Goal: Transaction & Acquisition: Download file/media

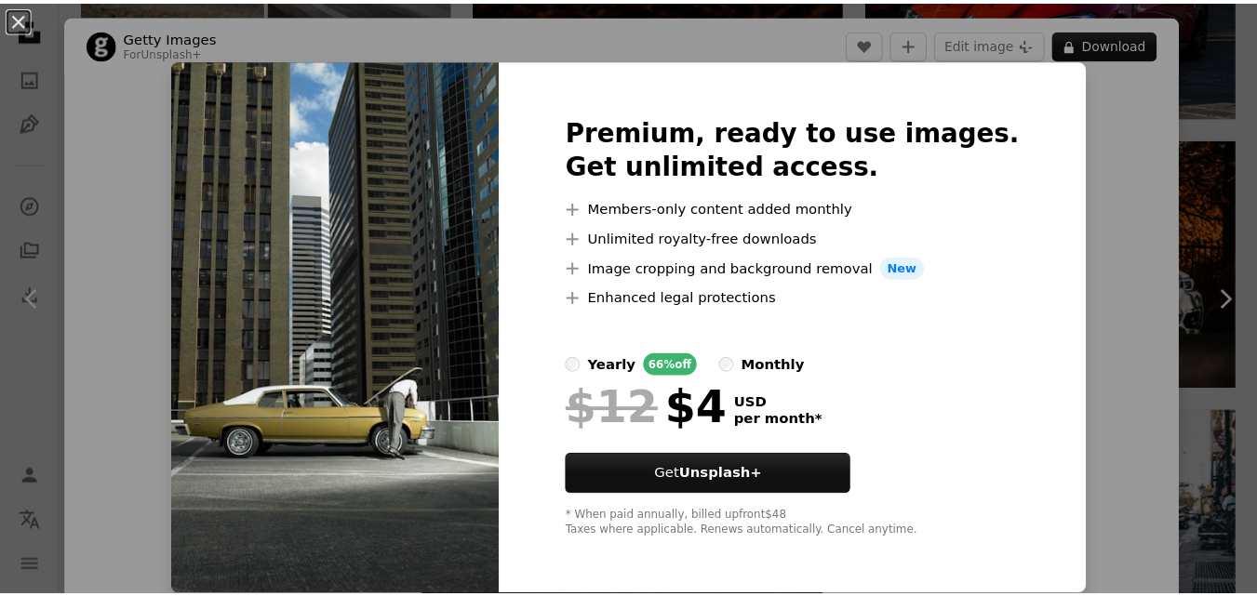
scroll to position [885, 0]
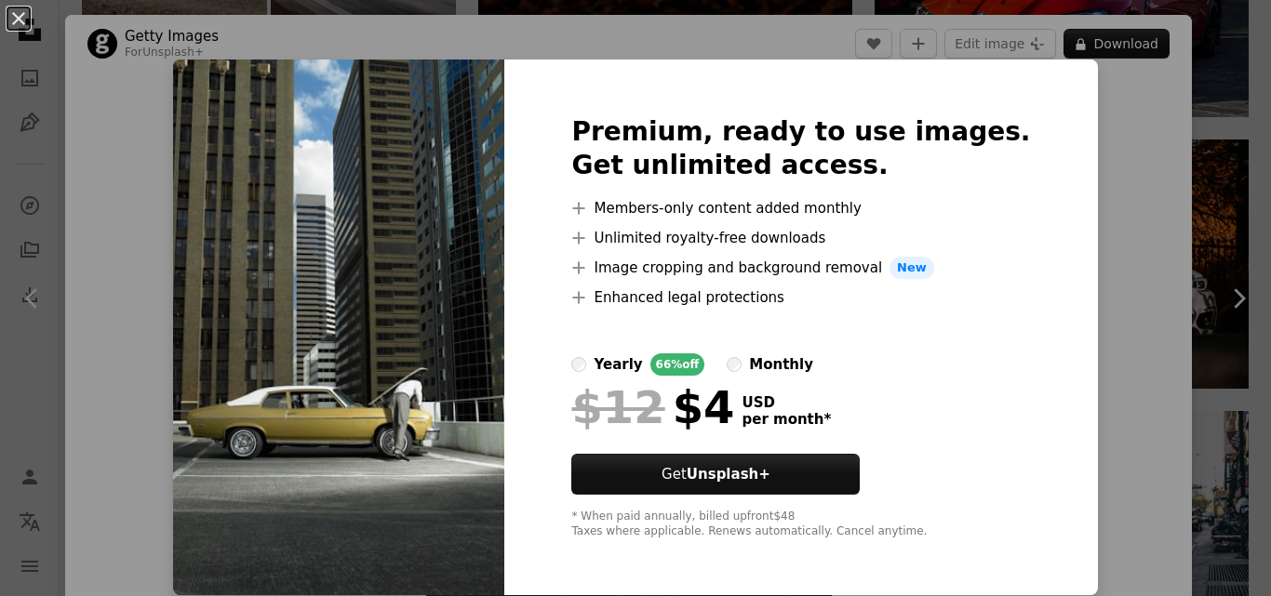
click at [456, 378] on img at bounding box center [338, 328] width 331 height 536
click at [1158, 73] on div "An X shape Premium, ready to use images. Get unlimited access. A plus sign Memb…" at bounding box center [635, 298] width 1271 height 596
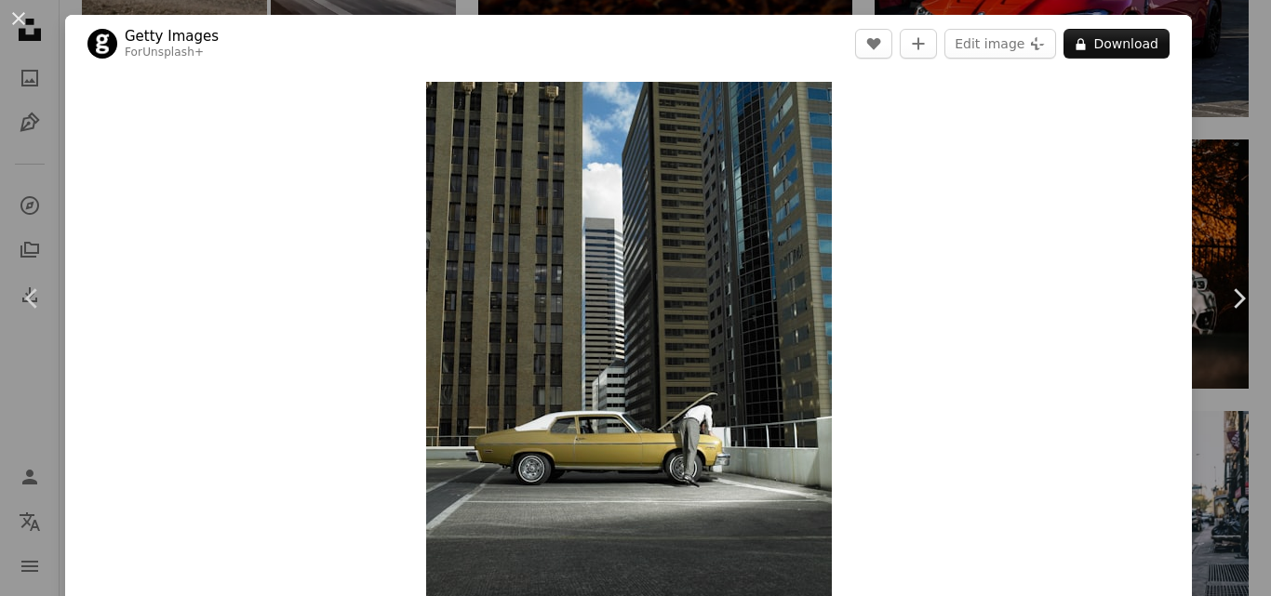
click at [1236, 82] on div "An X shape Chevron left Chevron right Getty Images For Unsplash+ A heart A plus…" at bounding box center [635, 298] width 1271 height 596
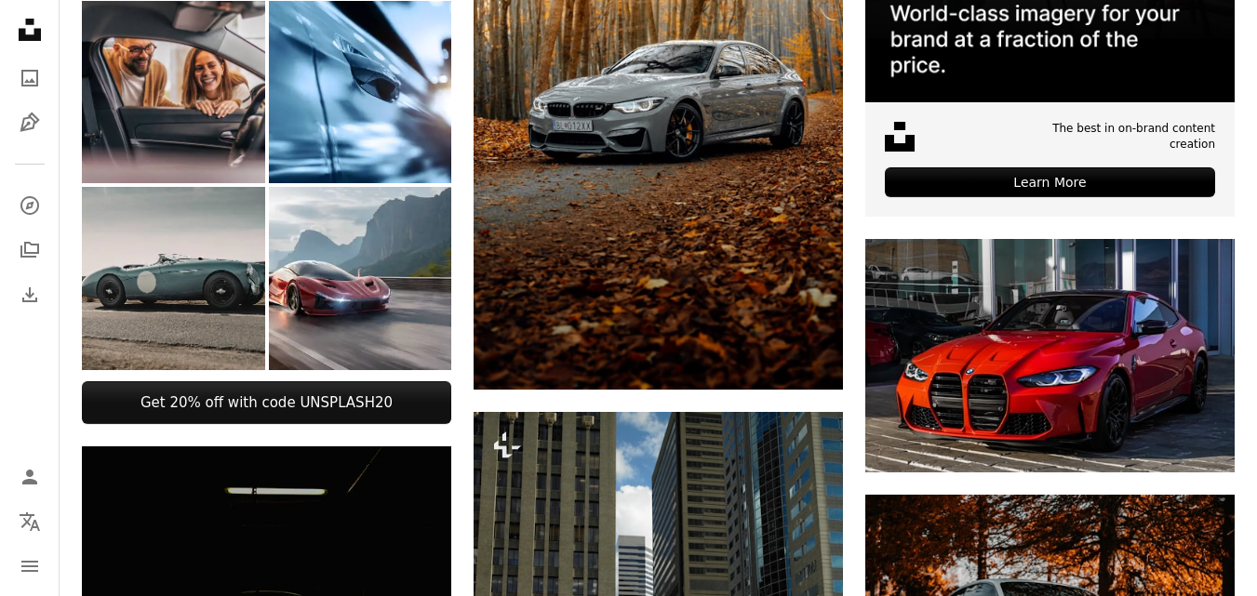
scroll to position [432, 0]
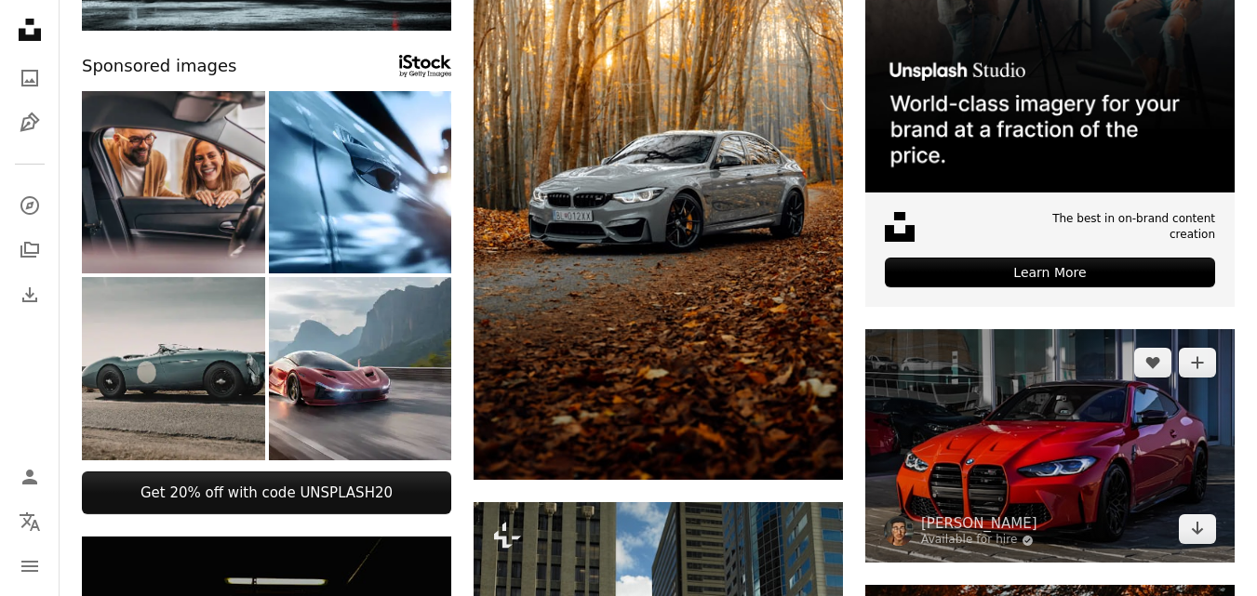
click at [1038, 514] on img at bounding box center [1049, 446] width 369 height 234
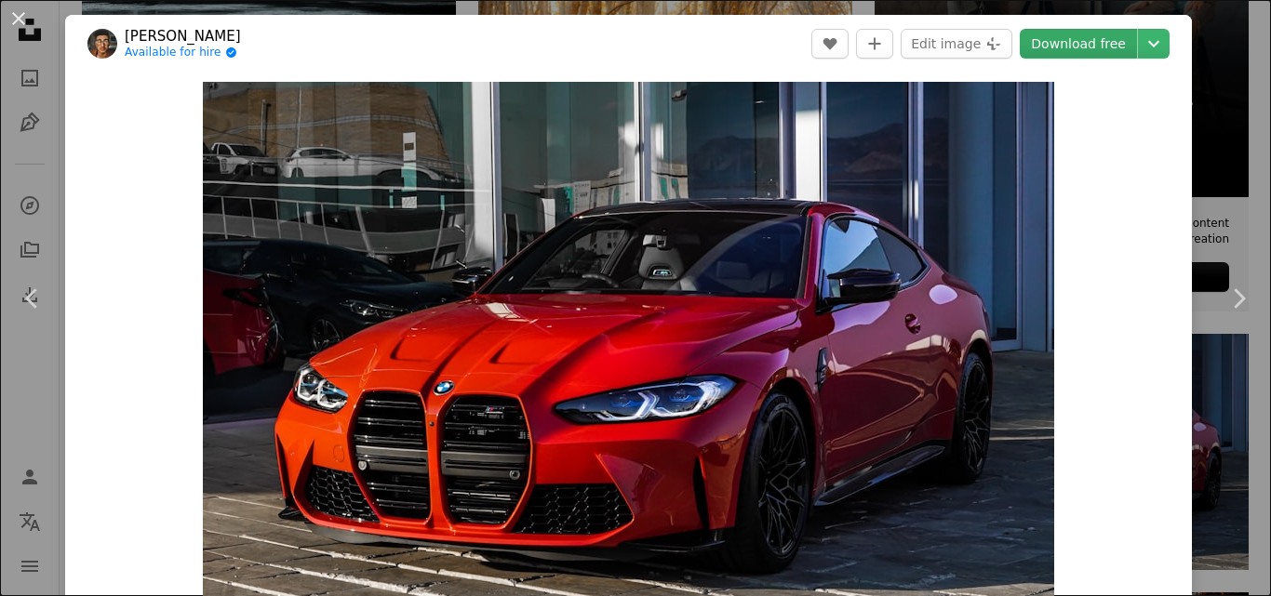
drag, startPoint x: 686, startPoint y: 287, endPoint x: 1056, endPoint y: 35, distance: 448.0
click at [1056, 35] on link "Download free" at bounding box center [1078, 44] width 117 height 30
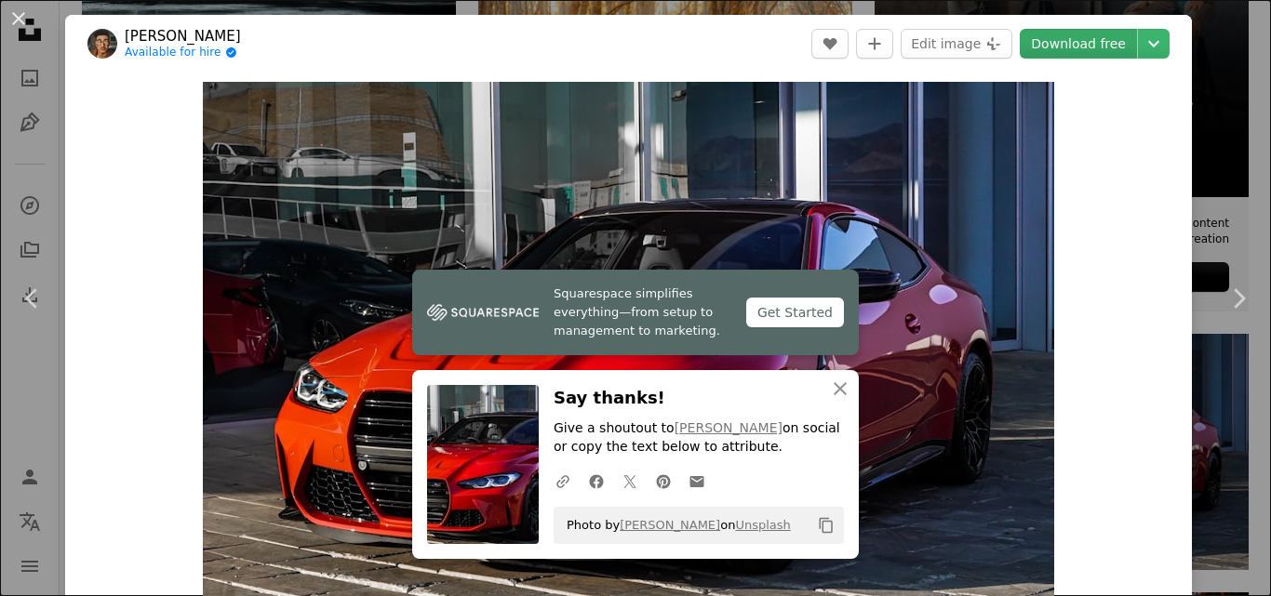
click at [1056, 35] on link "Download free" at bounding box center [1078, 44] width 117 height 30
click at [1217, 134] on div "An X shape Chevron left Chevron right [PERSON_NAME] van Rensburg Available for …" at bounding box center [635, 298] width 1271 height 596
